Goal: Task Accomplishment & Management: Use online tool/utility

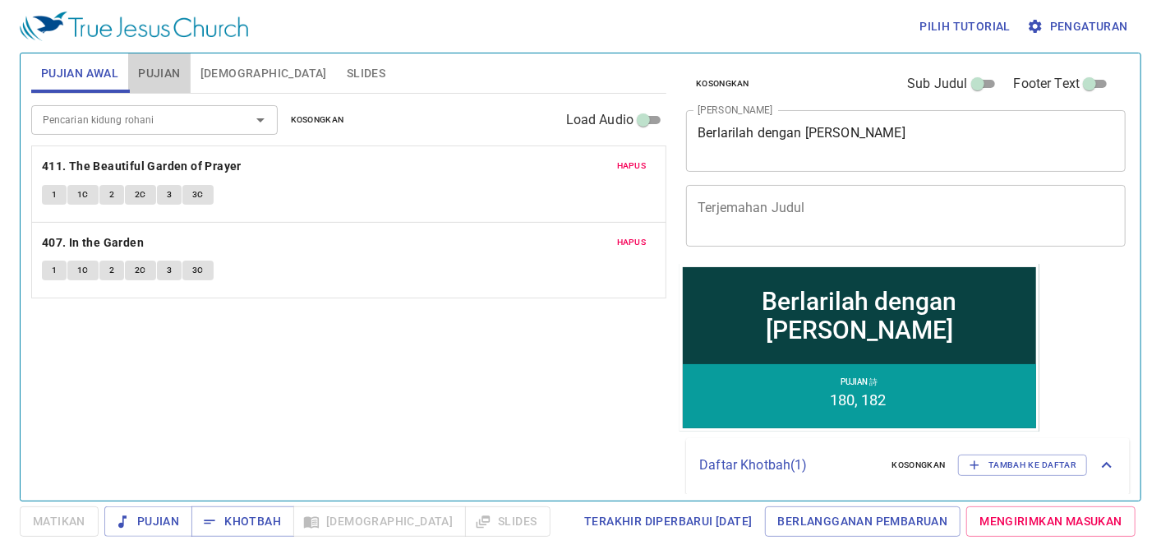
click at [166, 68] on span "Pujian" at bounding box center [159, 73] width 42 height 21
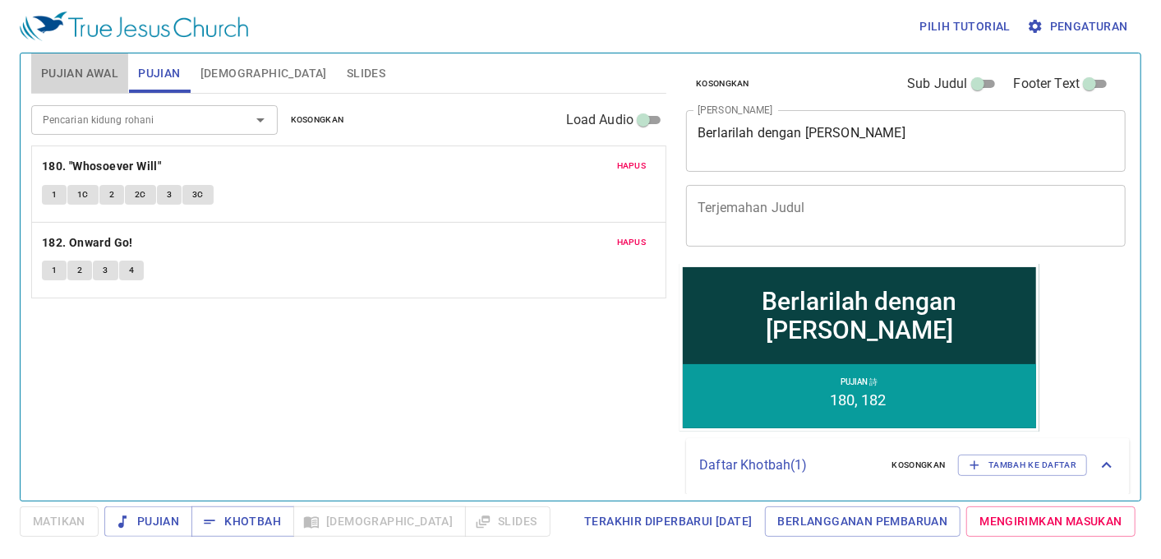
click at [104, 76] on span "Pujian Awal" at bounding box center [79, 73] width 77 height 21
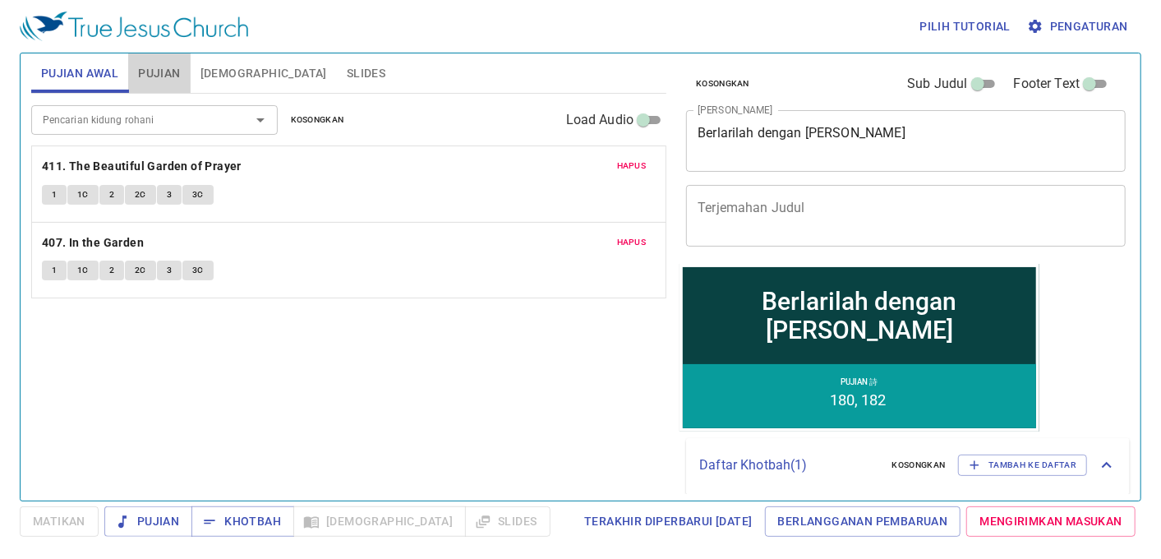
click at [161, 71] on span "Pujian" at bounding box center [159, 73] width 42 height 21
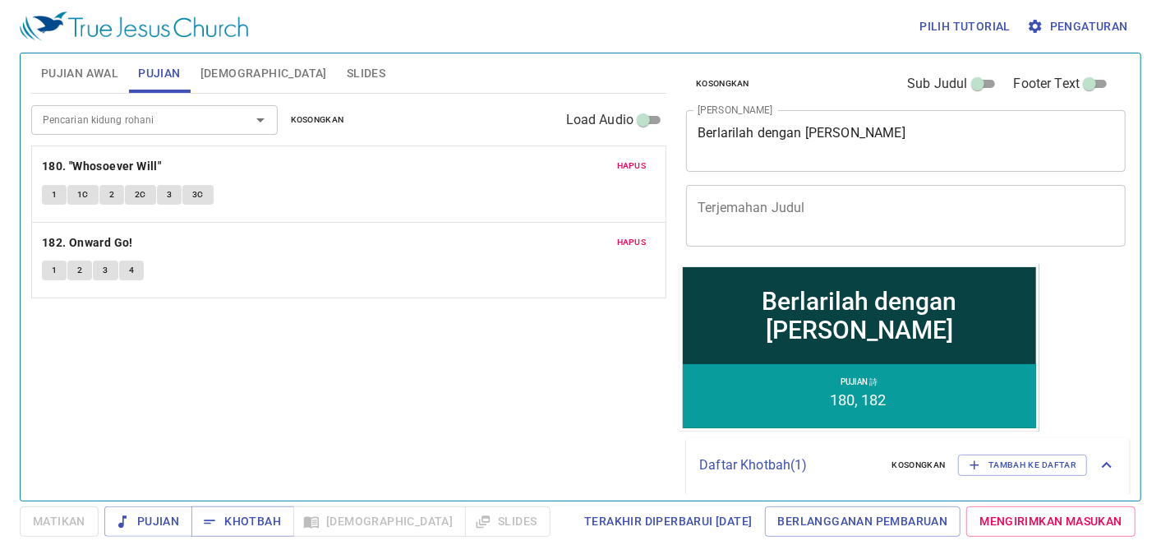
click at [111, 75] on span "Pujian Awal" at bounding box center [79, 73] width 77 height 21
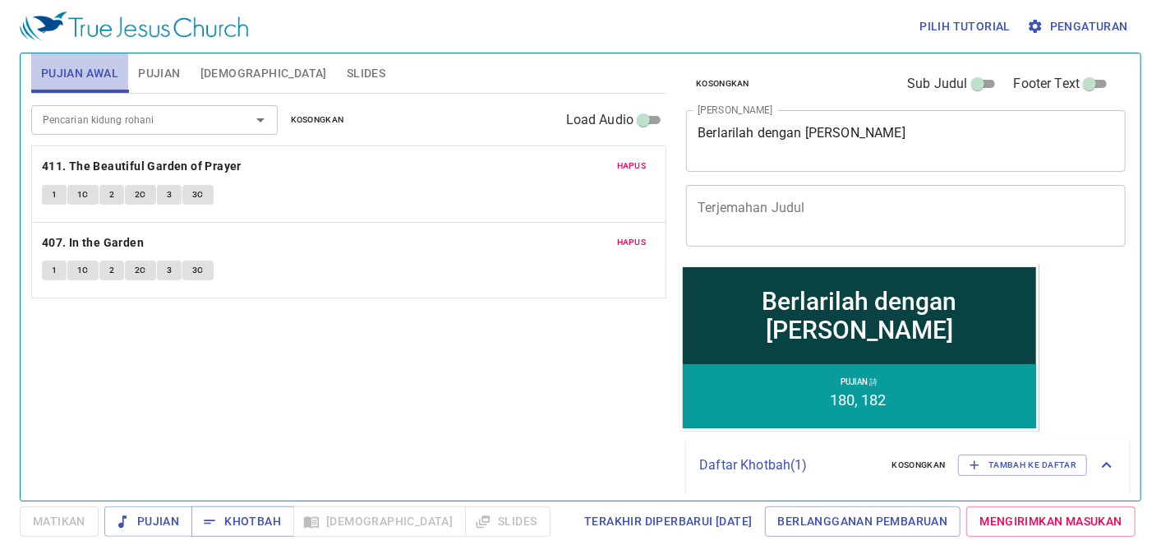
click at [111, 75] on span "Pujian Awal" at bounding box center [79, 73] width 77 height 21
click at [847, 150] on textarea "Berlarilah dengan Gigih" at bounding box center [906, 140] width 417 height 31
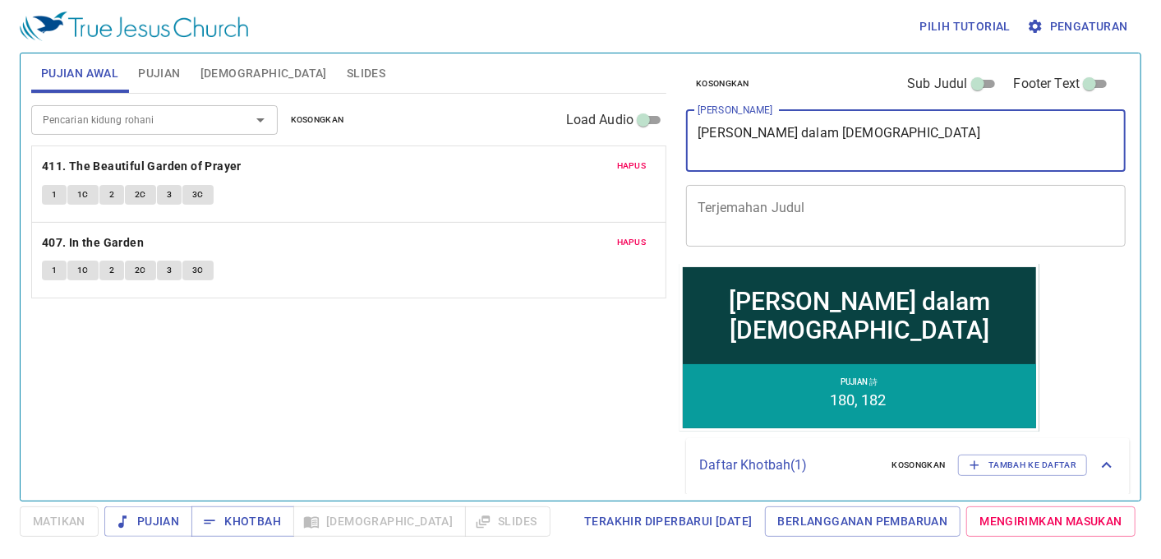
type textarea "Bertahan dalam [DEMOGRAPHIC_DATA]"
click at [313, 130] on div "Pencarian kidung rohani Pencarian kidung rohani Kosongkan Load Audio" at bounding box center [348, 120] width 635 height 53
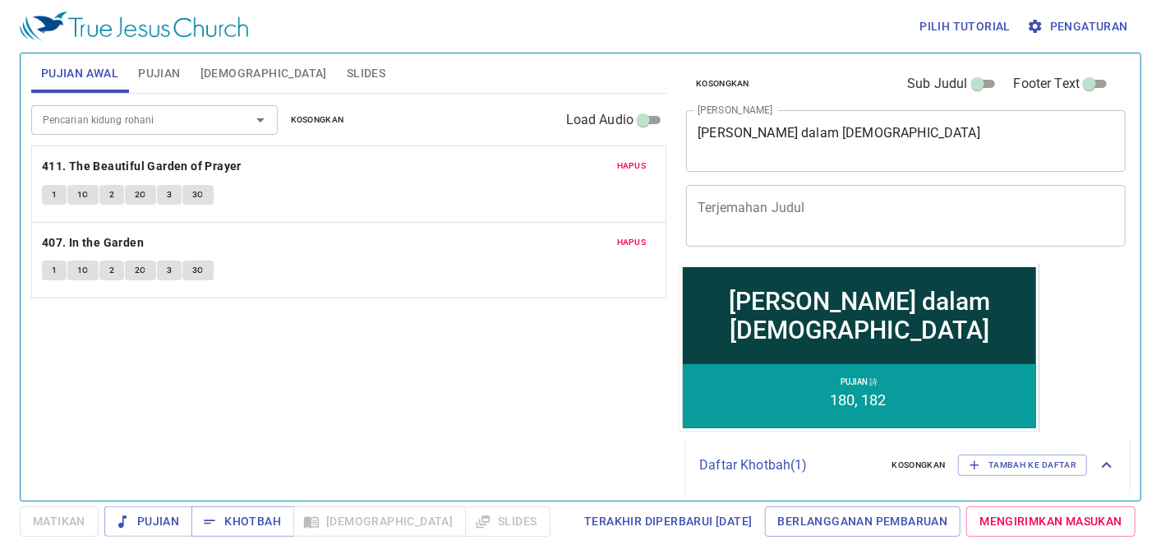
click at [363, 130] on div "Pencarian kidung rohani Pencarian kidung rohani Kosongkan Load Audio" at bounding box center [348, 120] width 635 height 53
drag, startPoint x: 362, startPoint y: 130, endPoint x: 348, endPoint y: 127, distance: 14.2
click at [360, 130] on div "Pencarian kidung rohani Pencarian kidung rohani Kosongkan Load Audio" at bounding box center [348, 120] width 635 height 53
click at [169, 61] on button "Pujian" at bounding box center [159, 72] width 62 height 39
click at [307, 113] on span "Kosongkan" at bounding box center [317, 120] width 53 height 15
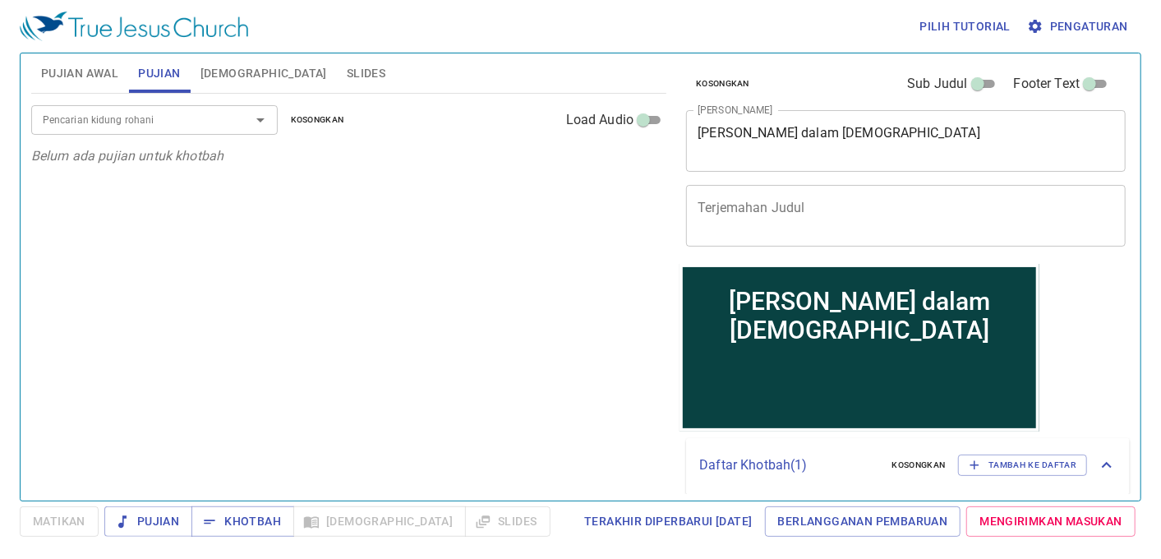
drag, startPoint x: 473, startPoint y: 588, endPoint x: 276, endPoint y: 356, distance: 304.9
click at [529, 558] on html "Pilih tutorial Pengaturan Pujian Awal Pujian Alkitab Slides Pencarian kidung ro…" at bounding box center [580, 279] width 1161 height 559
click at [219, 523] on span "Khotbah" at bounding box center [243, 521] width 76 height 21
click at [200, 127] on input "Pencarian kidung rohani" at bounding box center [130, 119] width 188 height 19
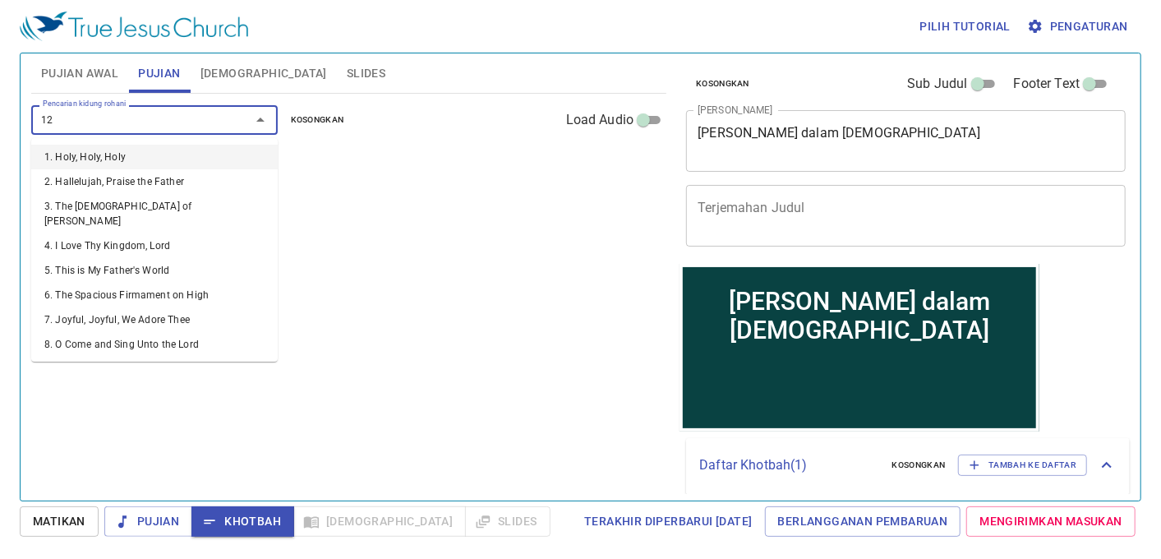
type input "129"
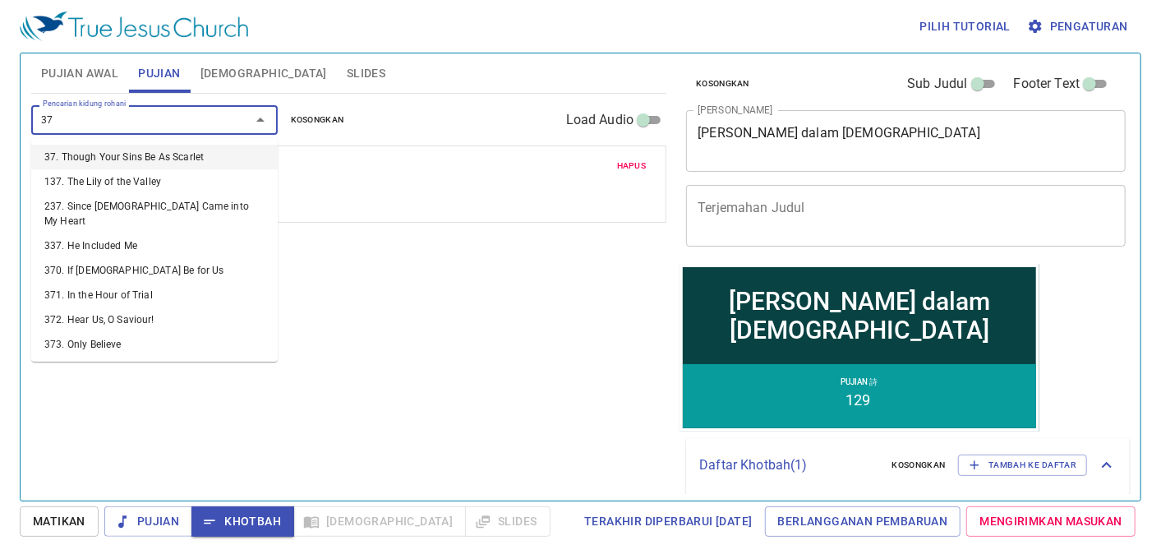
type input "377"
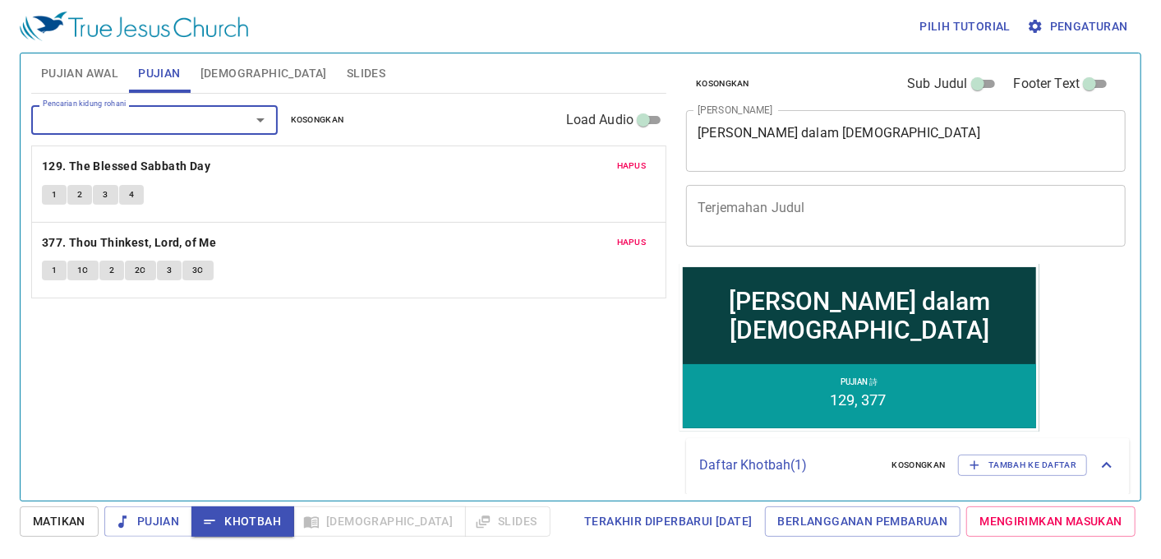
click at [95, 82] on span "Pujian Awal" at bounding box center [79, 73] width 77 height 21
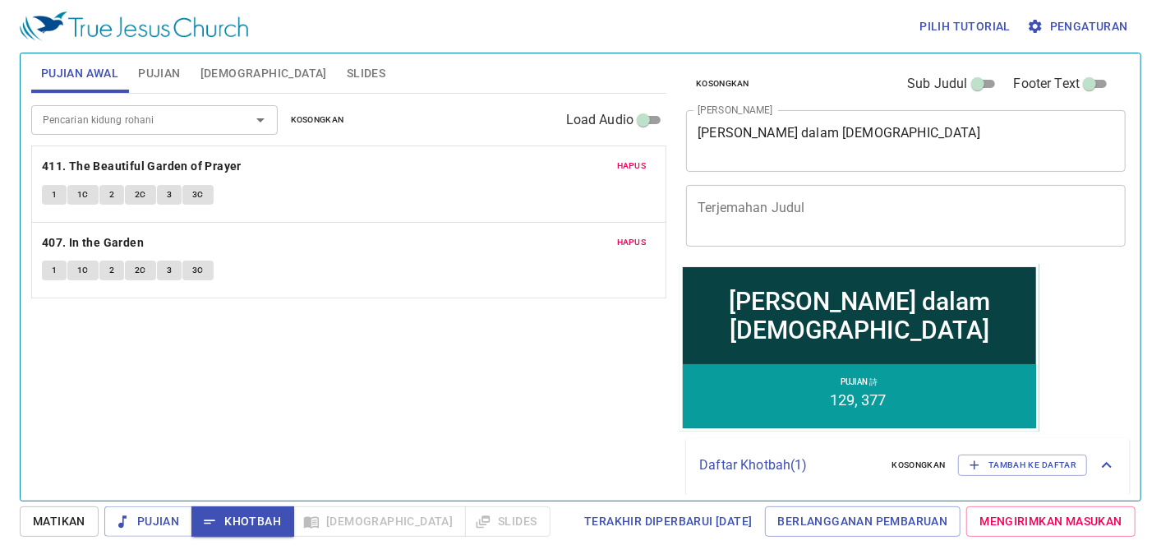
click at [341, 125] on span "Kosongkan" at bounding box center [317, 120] width 53 height 15
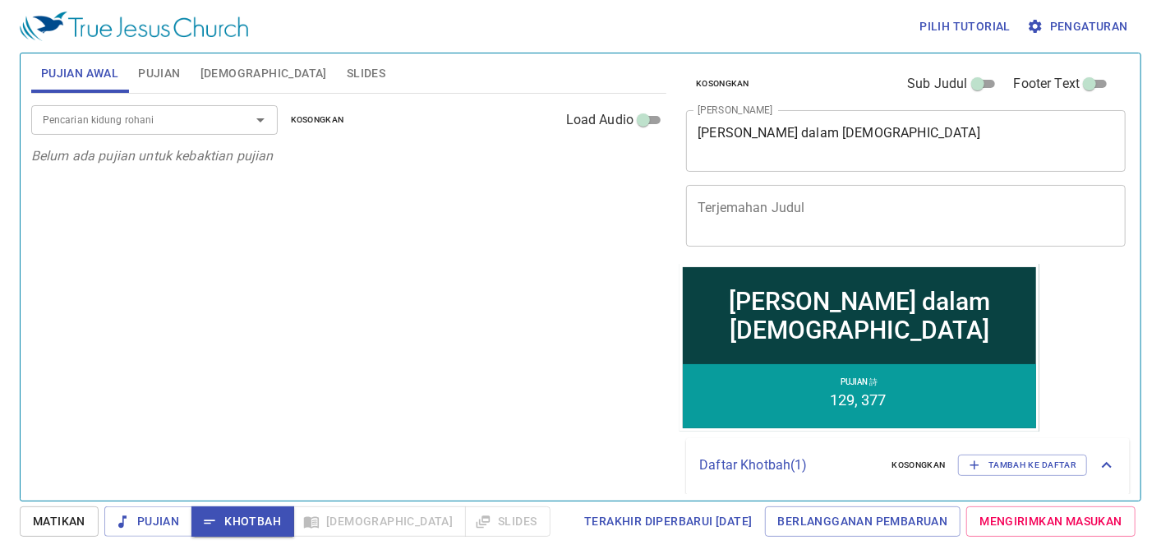
click at [168, 107] on div "Pencarian kidung rohani" at bounding box center [154, 119] width 247 height 29
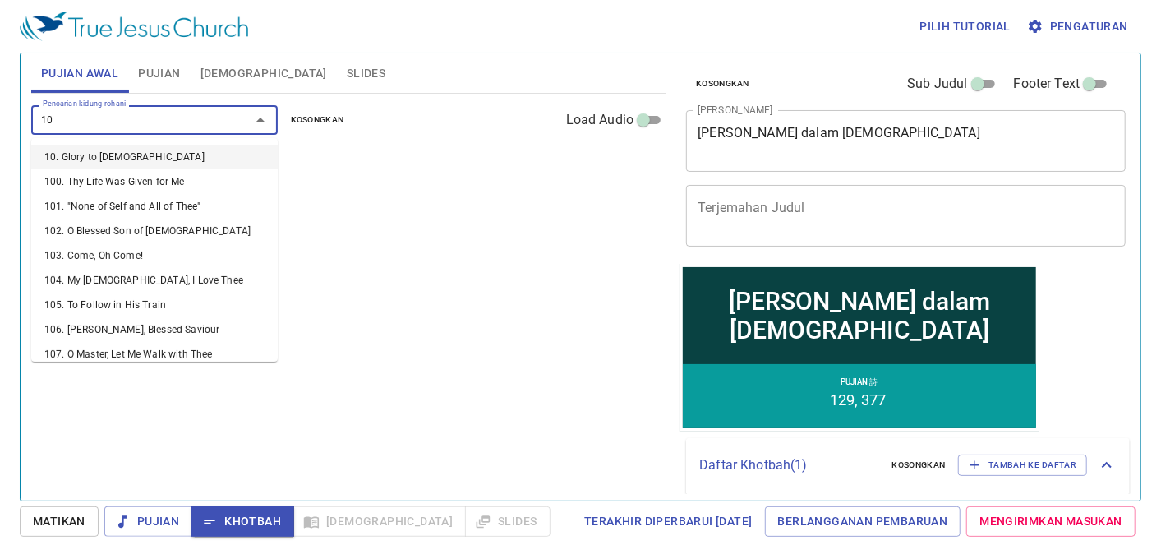
type input "103"
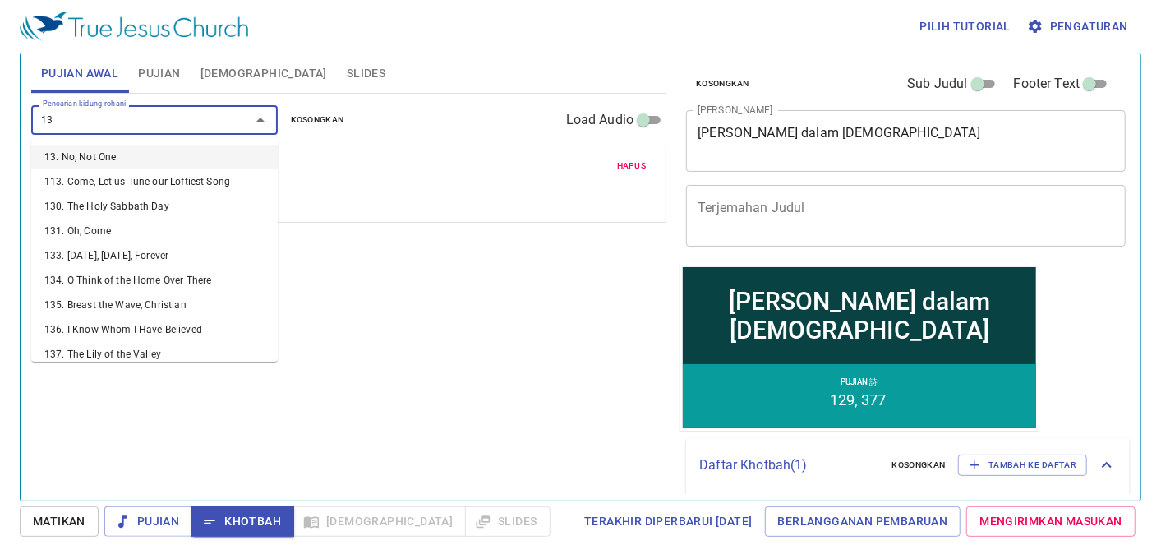
type input "134"
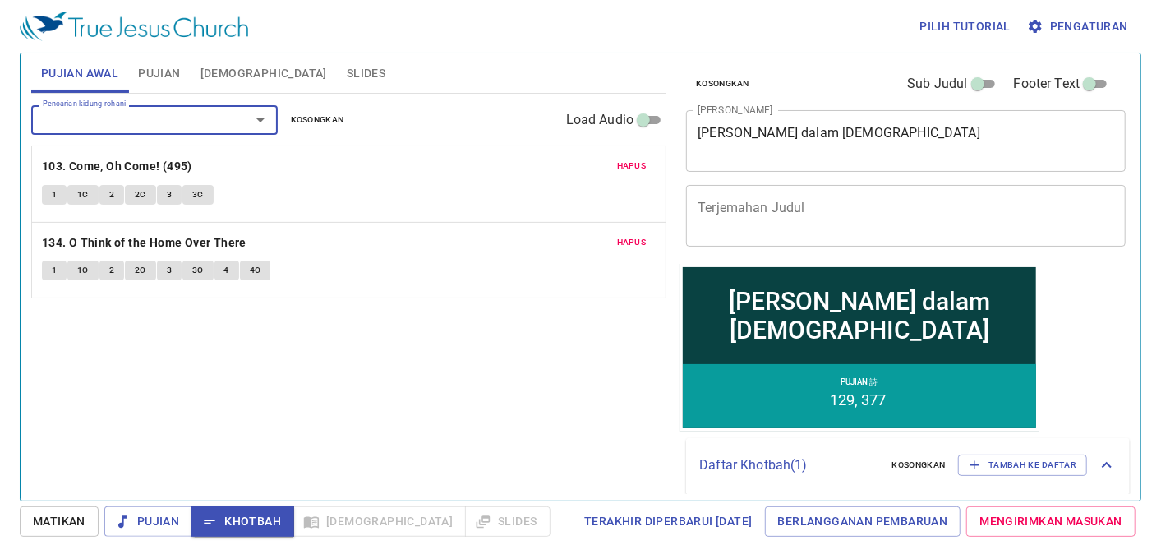
click at [337, 84] on button "Slides" at bounding box center [366, 72] width 58 height 39
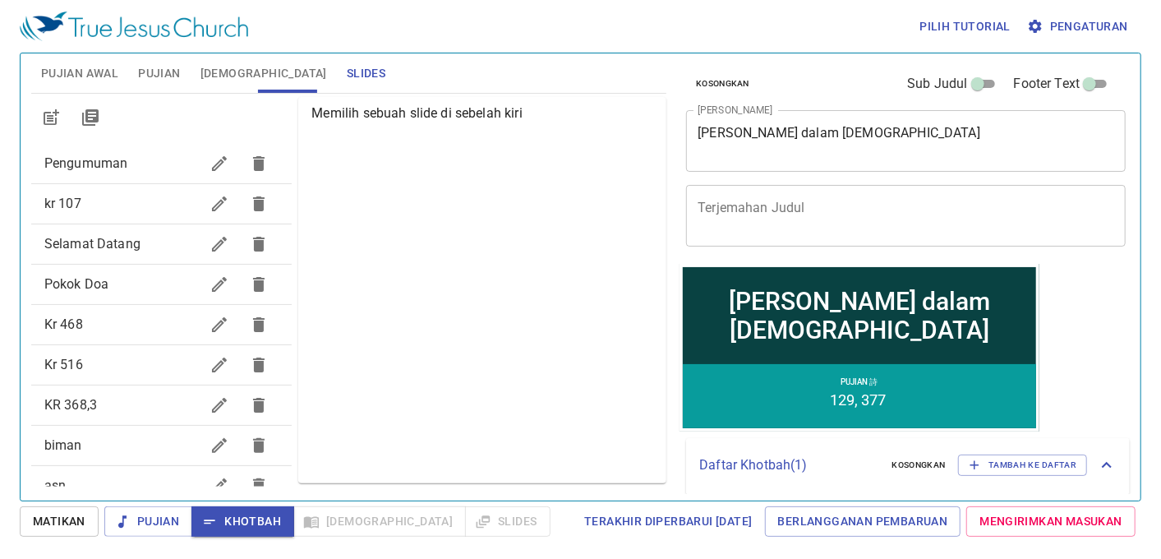
scroll to position [182, 0]
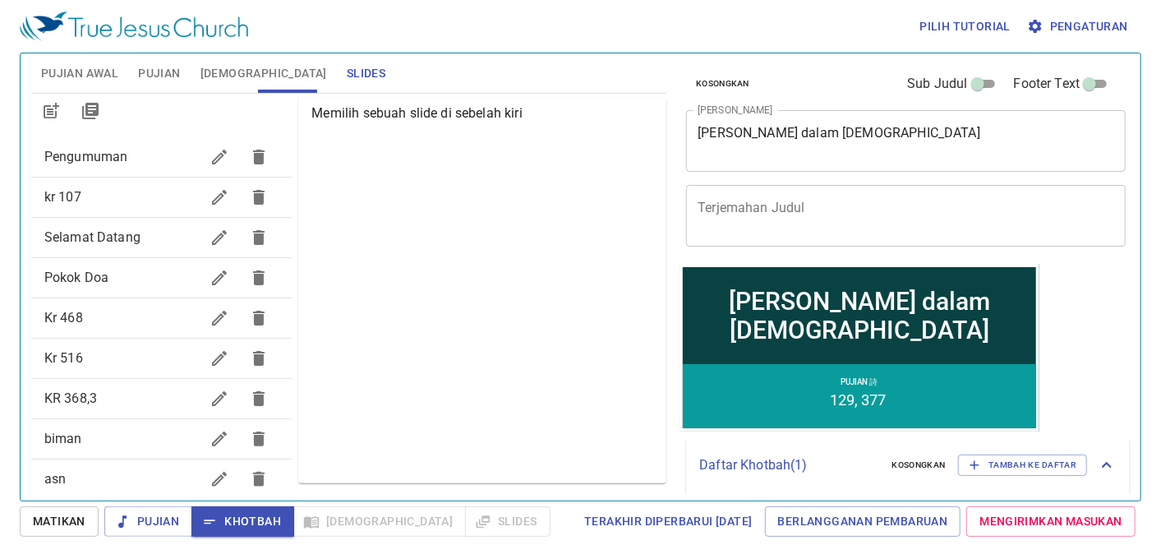
click at [156, 253] on div "Selamat Datang" at bounding box center [161, 237] width 261 height 39
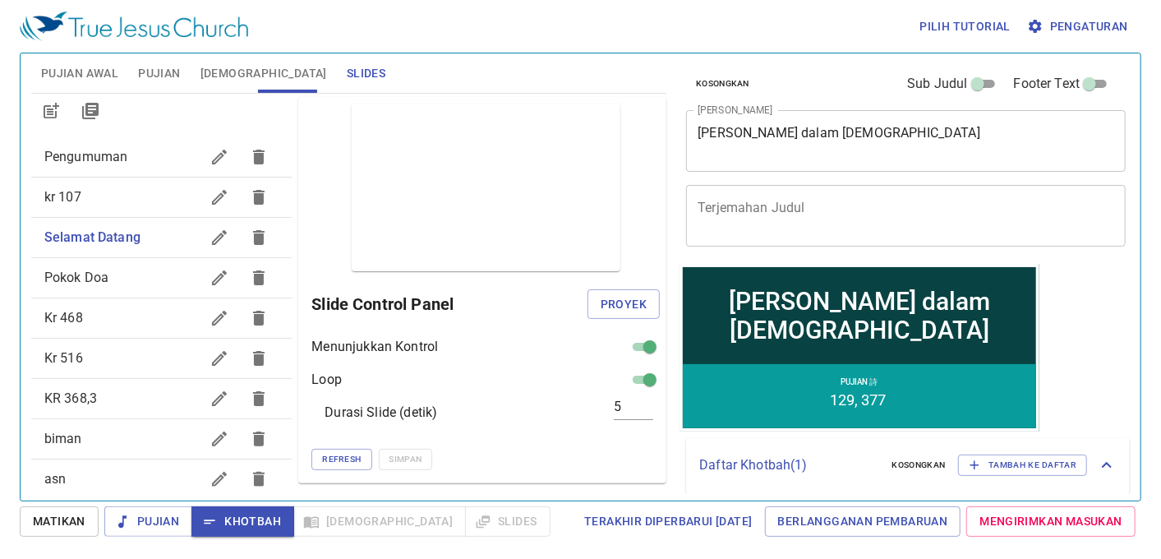
click at [154, 272] on span "Pokok Doa" at bounding box center [122, 278] width 156 height 20
checkbox input "false"
click at [611, 306] on span "Proyek" at bounding box center [624, 304] width 46 height 21
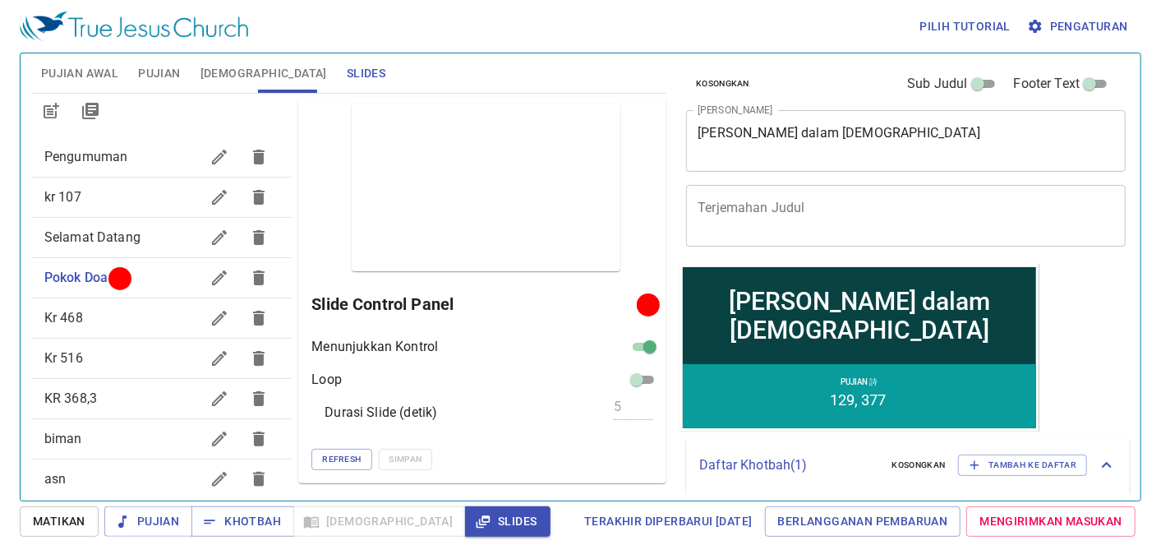
click at [93, 86] on button "Pujian Awal" at bounding box center [79, 72] width 97 height 39
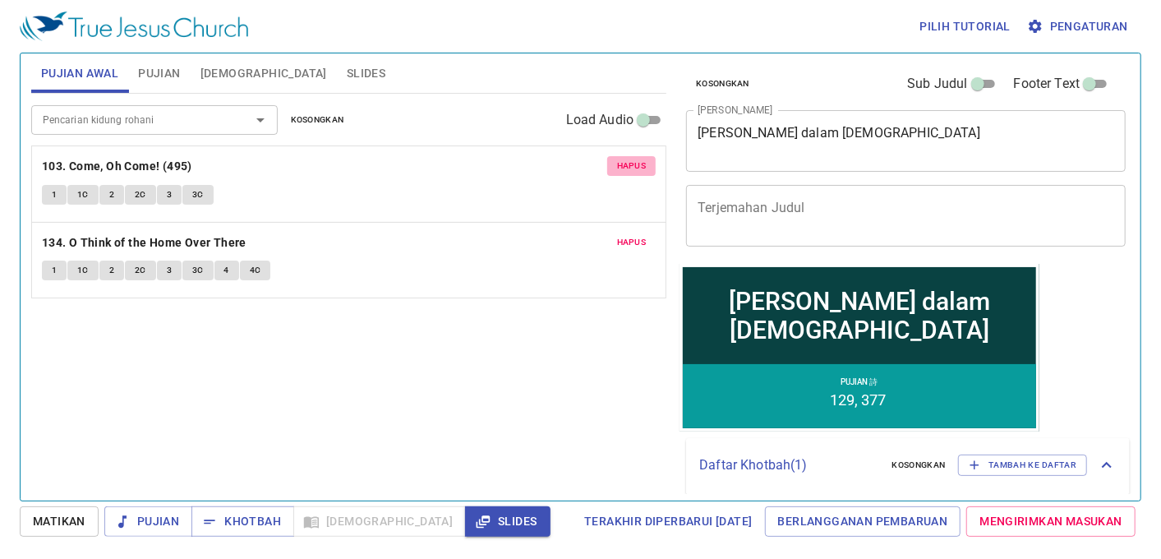
click at [634, 169] on span "Hapus" at bounding box center [632, 166] width 30 height 15
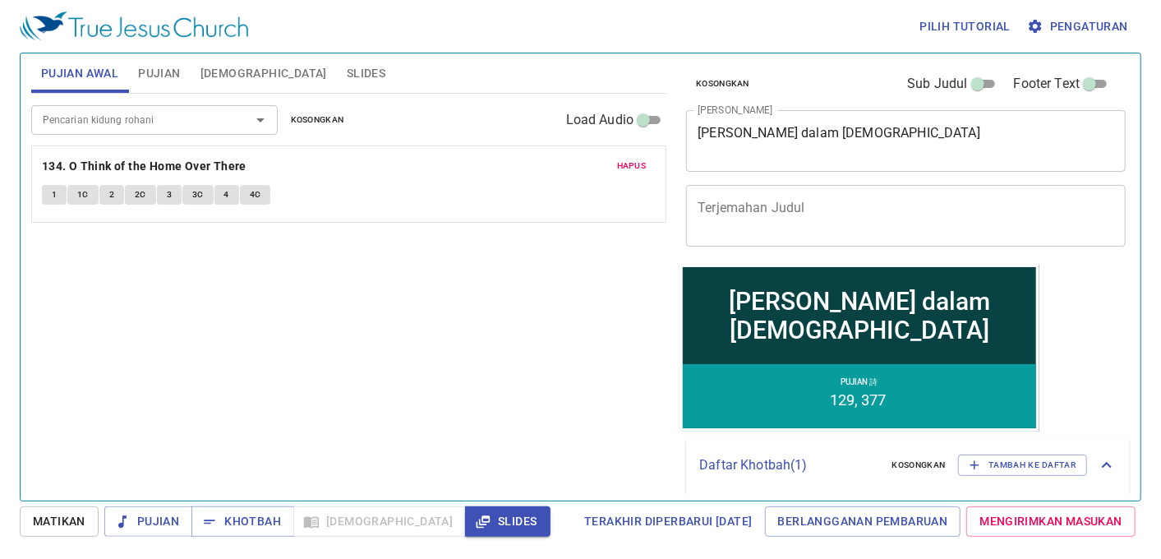
click at [120, 127] on input "Pencarian kidung rohani" at bounding box center [130, 119] width 188 height 19
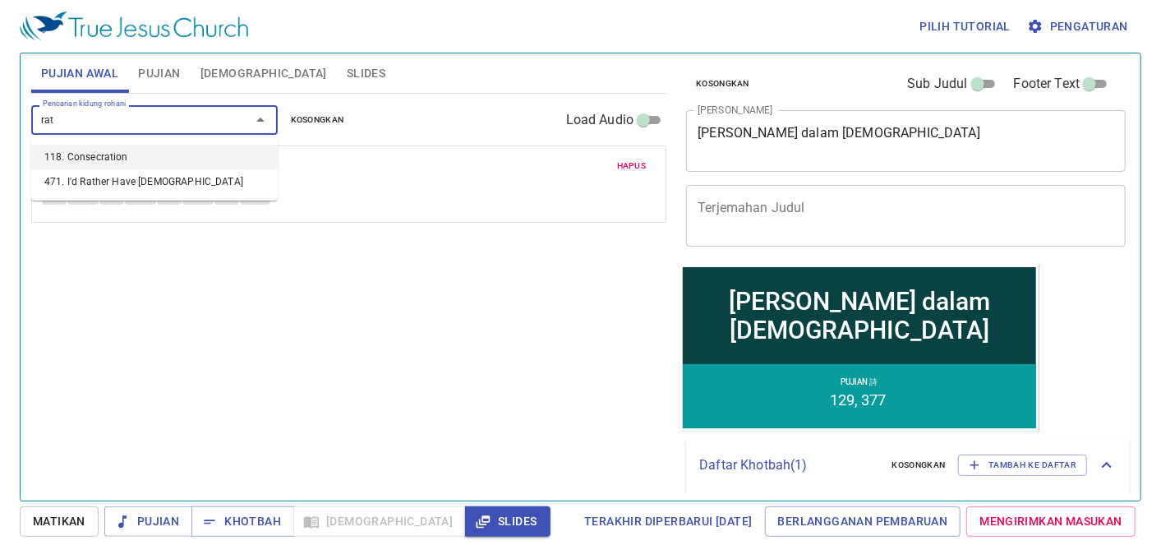
type input "rath"
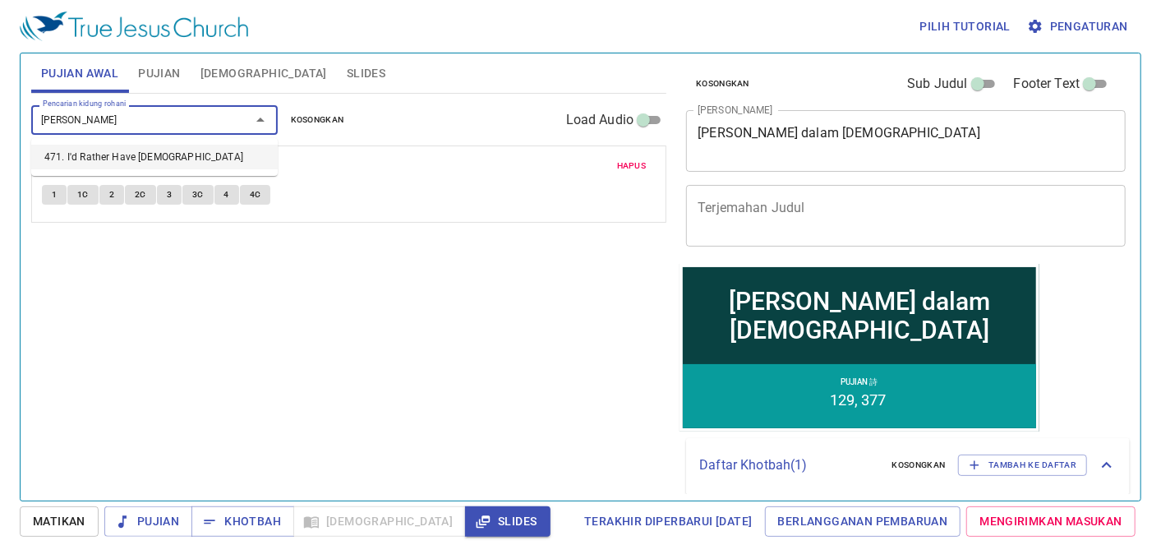
click at [113, 156] on li "471. I'd Rather Have Jesus" at bounding box center [154, 157] width 247 height 25
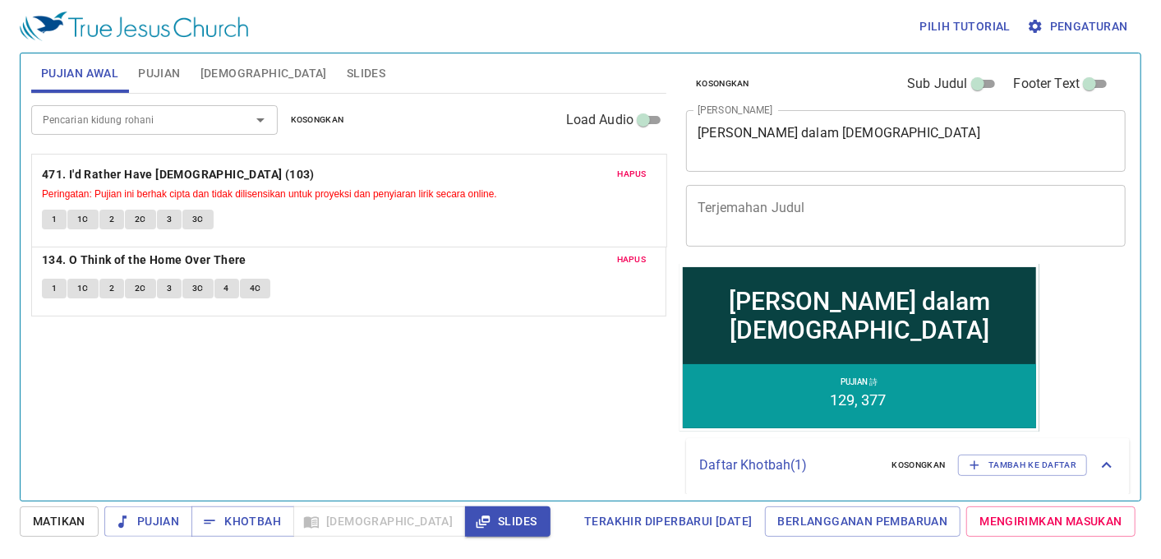
drag, startPoint x: 183, startPoint y: 242, endPoint x: 201, endPoint y: 170, distance: 73.5
click at [201, 170] on div "Hapus 134. O Think of the Home Over There 1 1C 2 2C 3 3C 4 4C Hapus 471. I'd Ra…" at bounding box center [348, 229] width 635 height 169
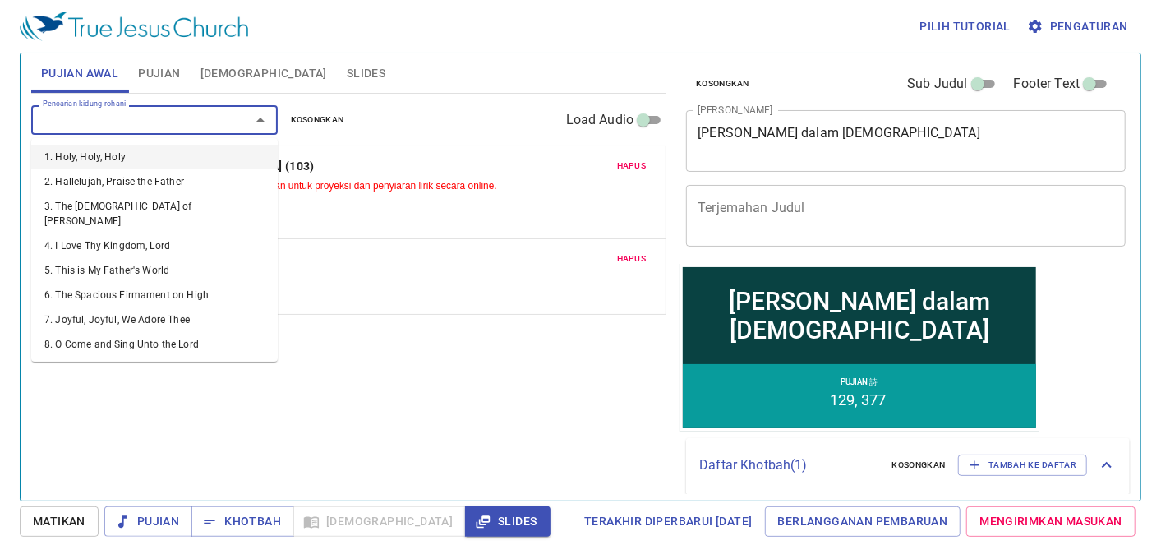
click at [214, 119] on input "Pencarian kidung rohani" at bounding box center [130, 119] width 188 height 19
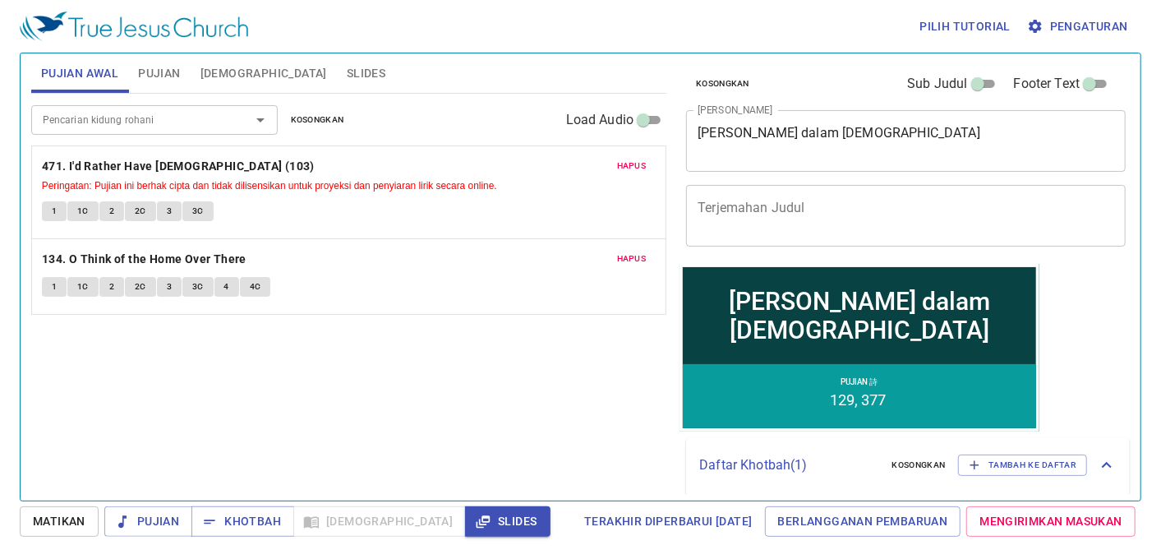
click at [381, 312] on div "Hapus 134. O Think of the Home Over There 1 1C 2 2C 3 3C 4 4C" at bounding box center [349, 277] width 634 height 76
click at [113, 124] on input "Pencarian kidung rohani" at bounding box center [130, 119] width 188 height 19
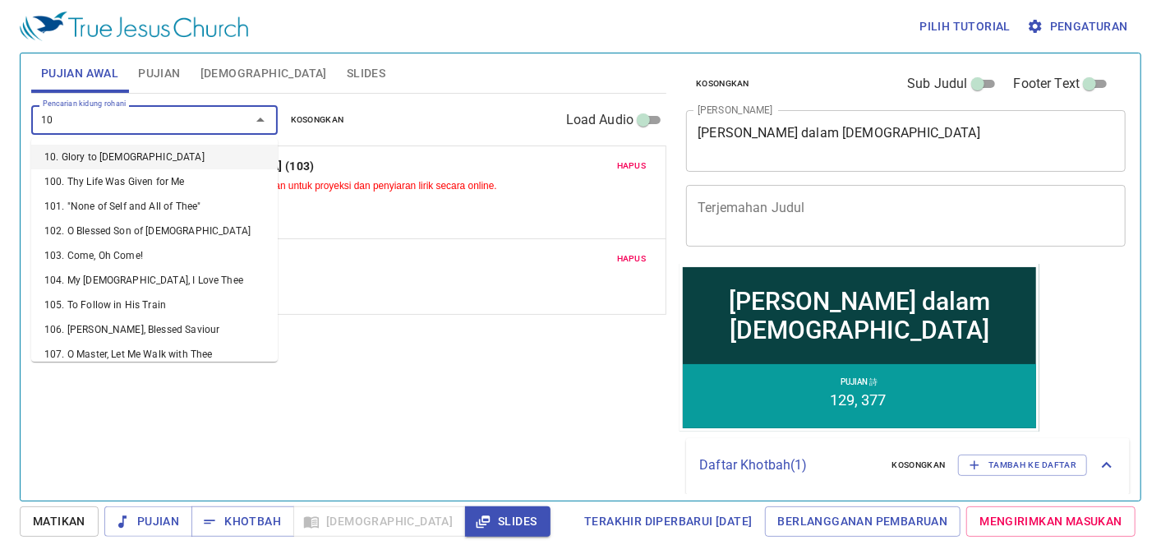
type input "103"
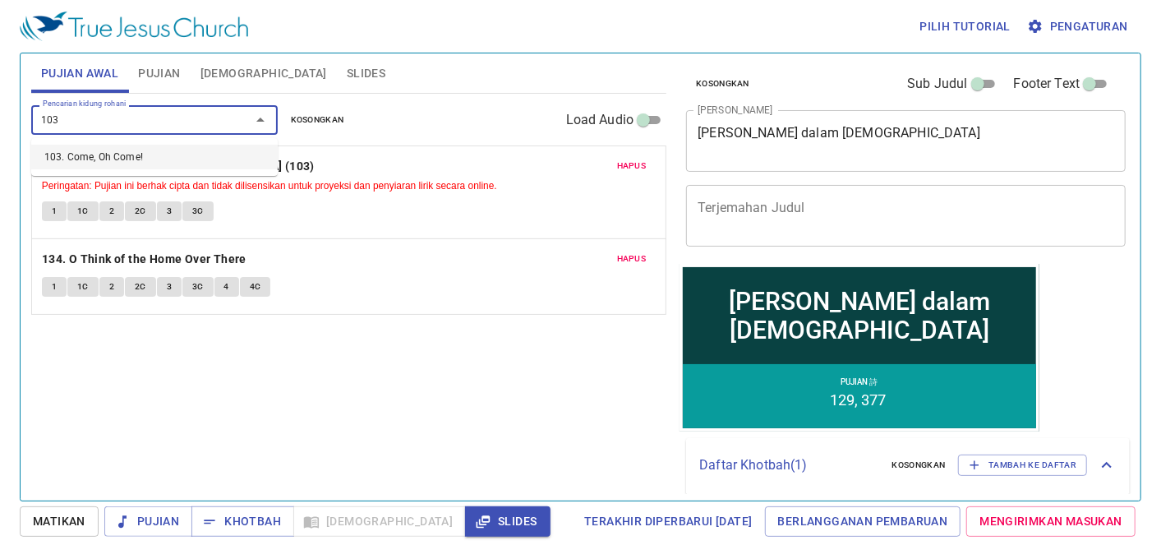
click at [113, 154] on li "103. Come, Oh Come!" at bounding box center [154, 157] width 247 height 25
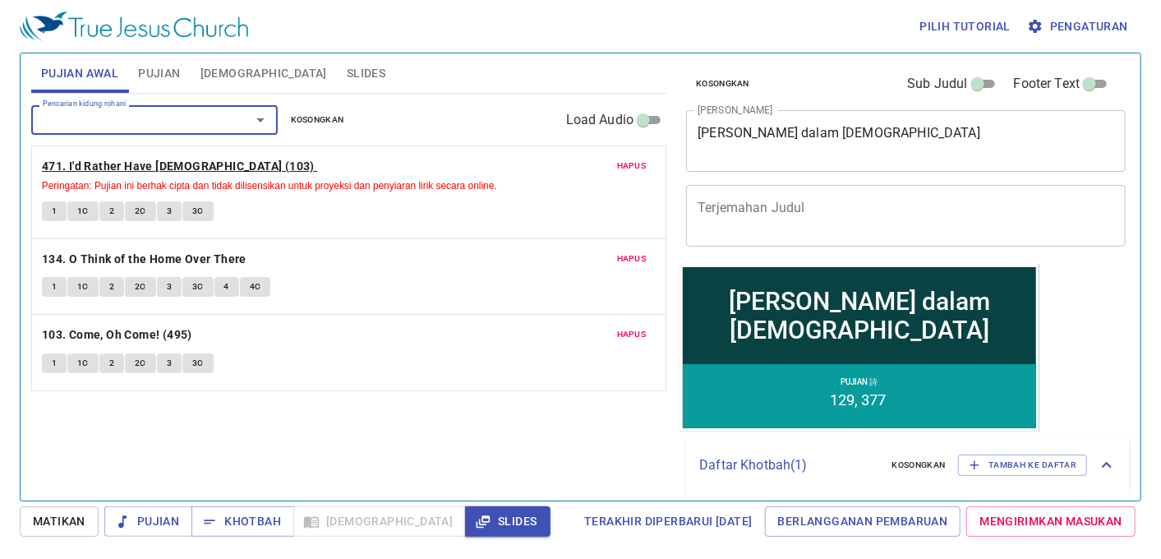
click at [111, 157] on b "471. I'd Rather Have [DEMOGRAPHIC_DATA] (103)" at bounding box center [178, 166] width 273 height 21
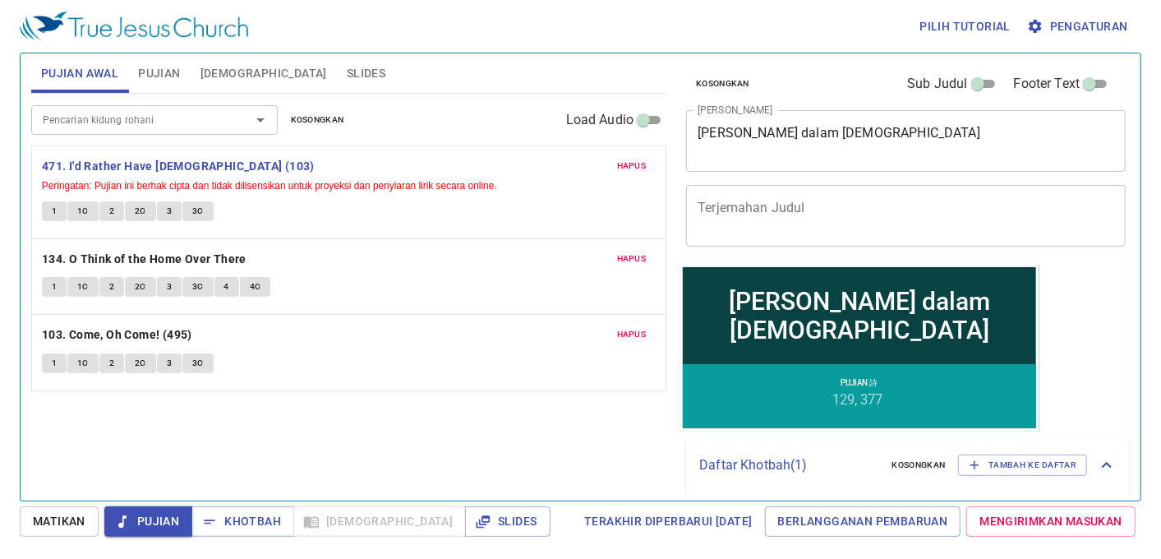
click at [54, 214] on span "1" at bounding box center [54, 211] width 5 height 15
click at [644, 331] on span "Hapus" at bounding box center [632, 334] width 30 height 15
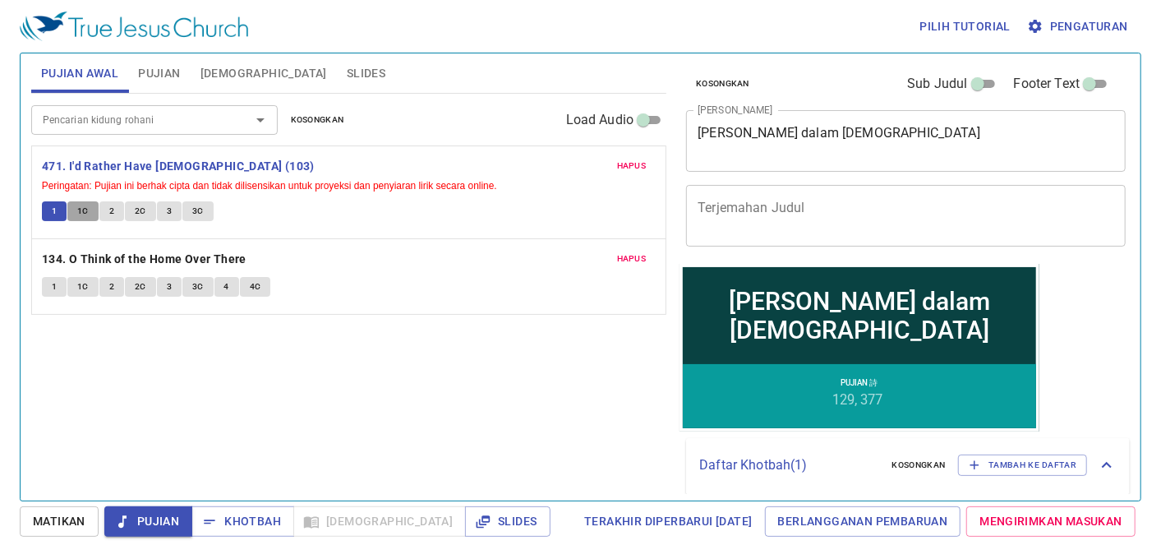
click at [81, 206] on span "1C" at bounding box center [83, 211] width 12 height 15
click at [105, 208] on button "2" at bounding box center [111, 211] width 25 height 20
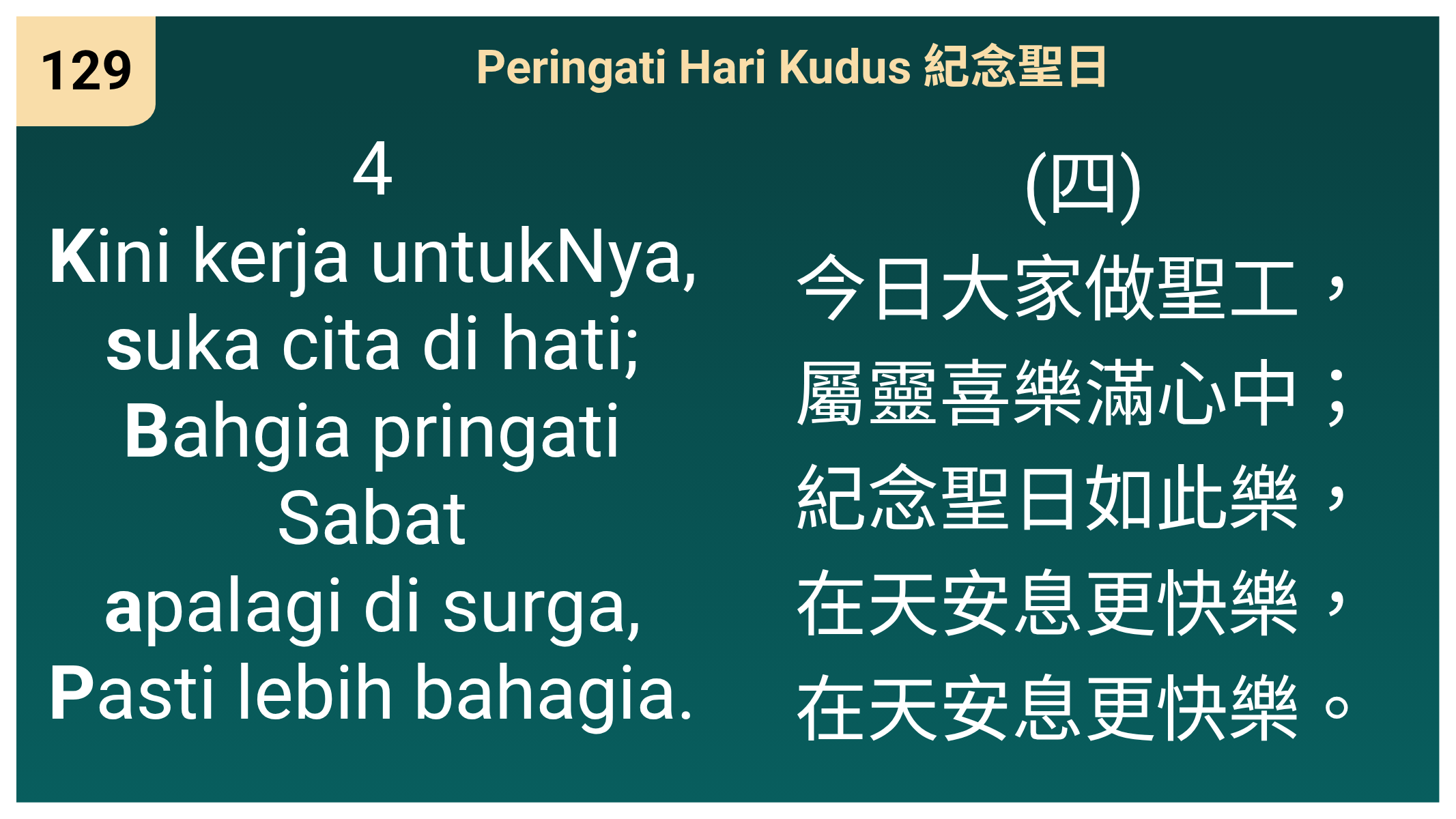
click at [1363, 174] on span "(四) 今日大家做聖工， 屬靈喜樂滿心中； 紀念聖日如此樂， 在天安息更快樂， 在天安息更快樂。" at bounding box center [1084, 440] width 579 height 630
click at [1019, 224] on span "(四) 今日大家做聖工， 屬靈喜樂滿心中； 紀念聖日如此樂， 在天安息更快樂， 在天安息更快樂。" at bounding box center [1084, 440] width 579 height 630
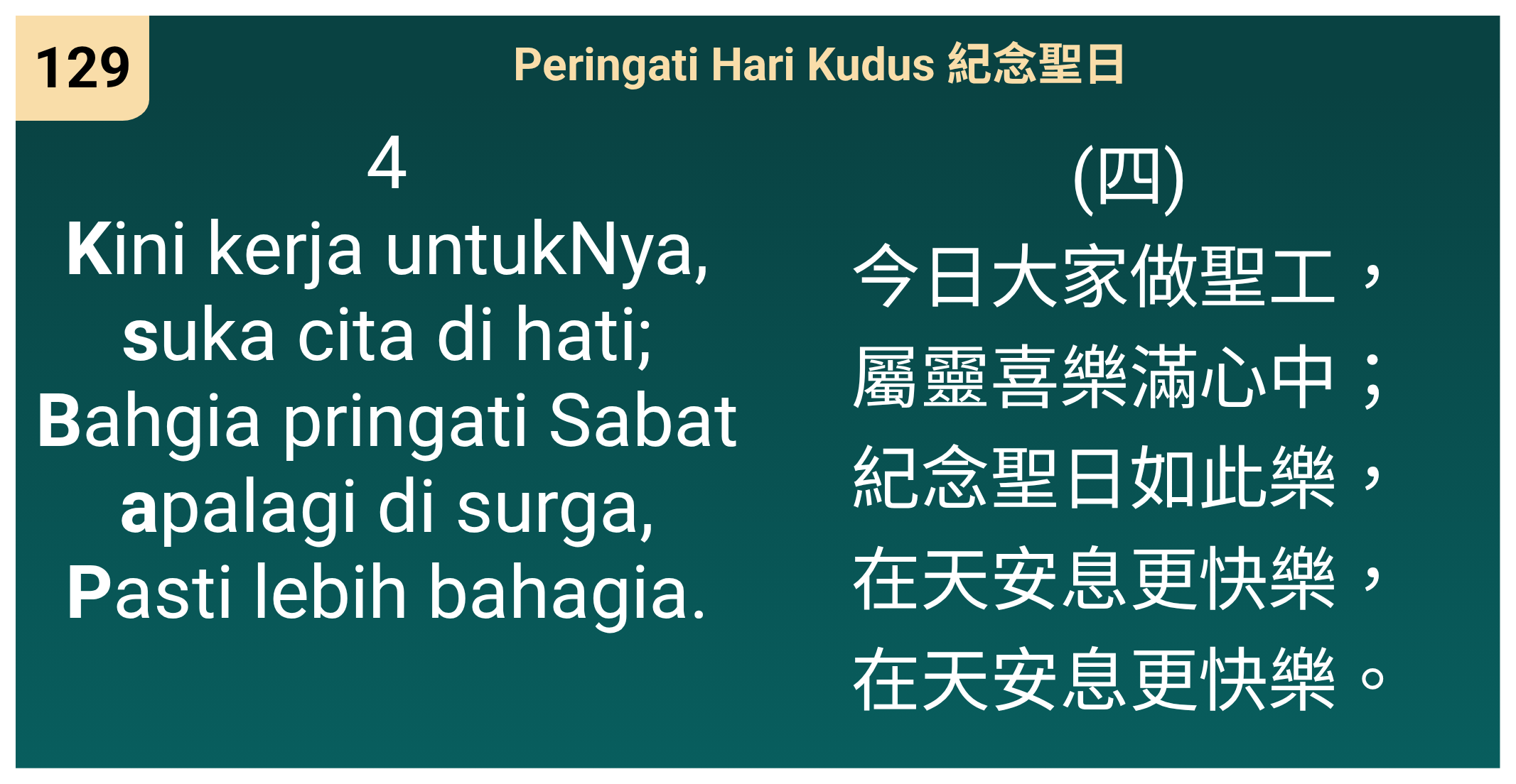
click at [1373, 122] on span "(四) 今日大家做聖工， 屬靈喜樂滿心中； 紀念聖日如此樂， 在天安息更快樂， 在天安息更快樂。" at bounding box center [1129, 423] width 557 height 605
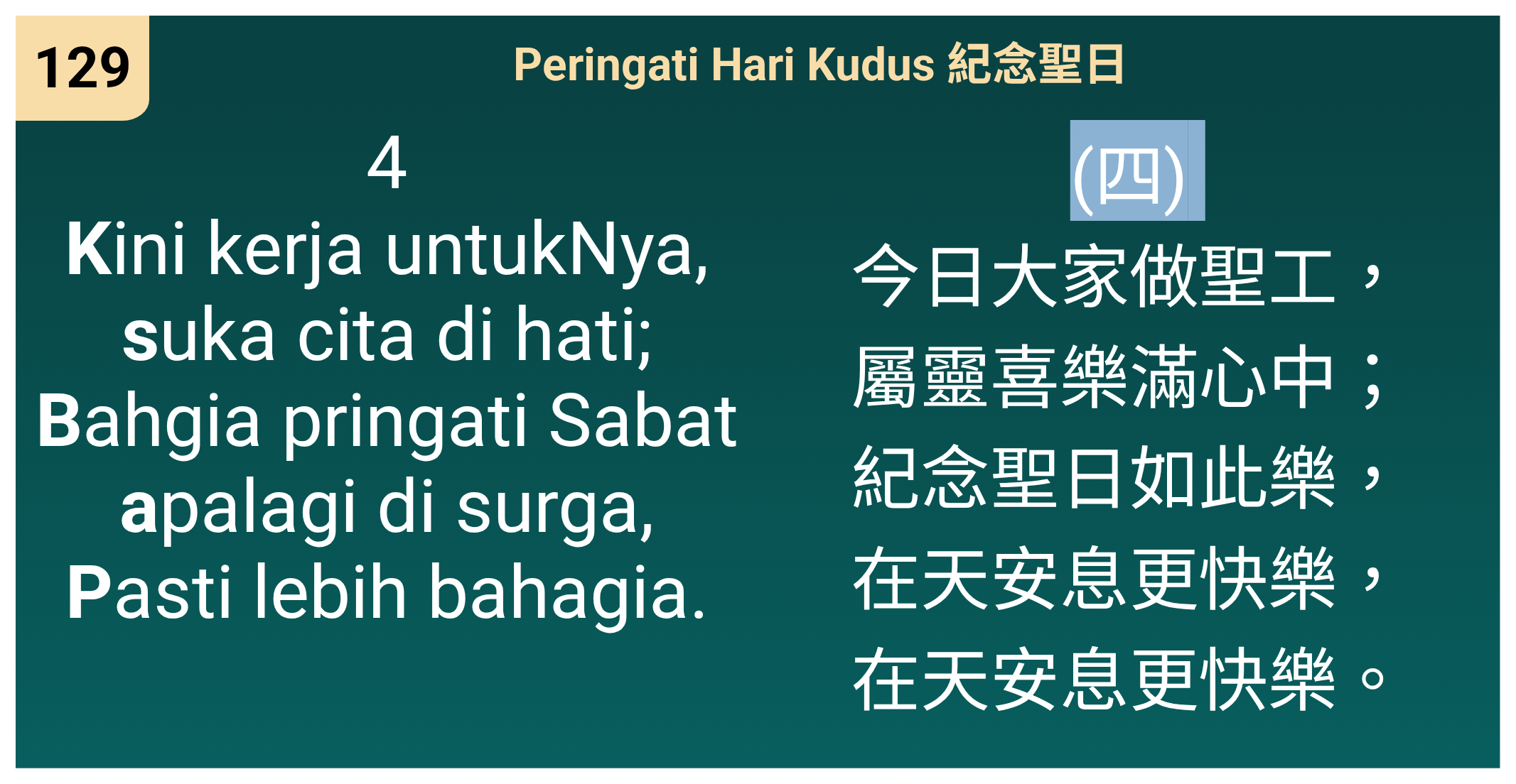
click at [1373, 122] on span "(四) 今日大家做聖工， 屬靈喜樂滿心中； 紀念聖日如此樂， 在天安息更快樂， 在天安息更快樂。" at bounding box center [1129, 423] width 557 height 605
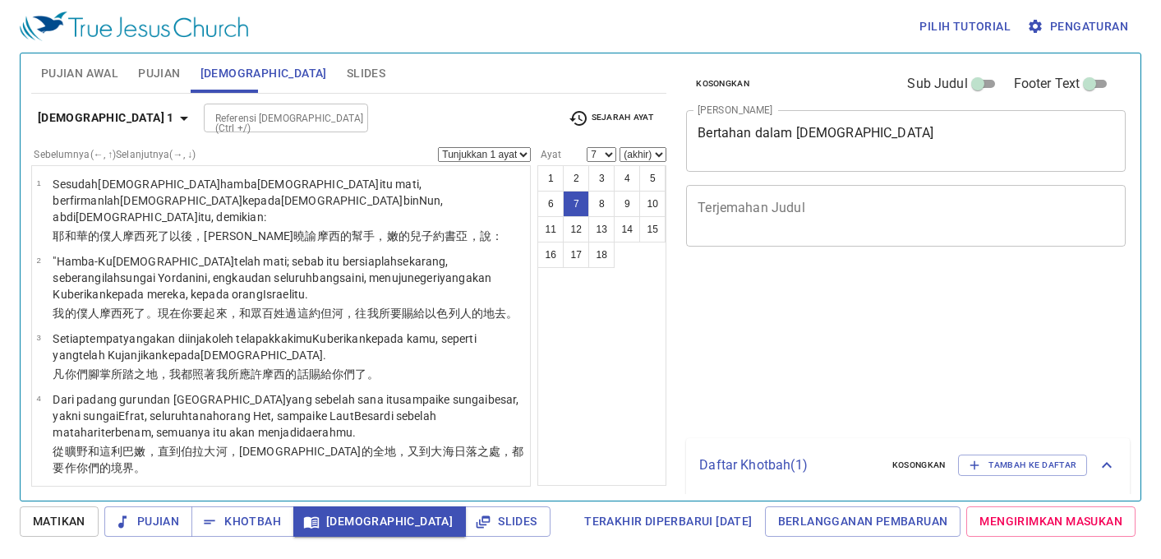
select select "7"
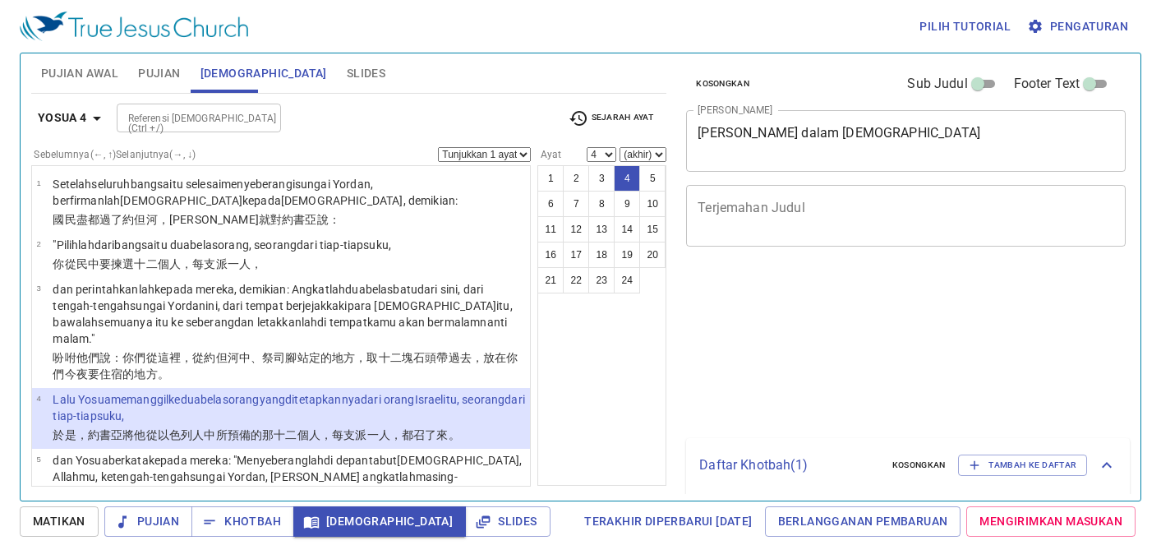
select select "4"
